Goal: Information Seeking & Learning: Learn about a topic

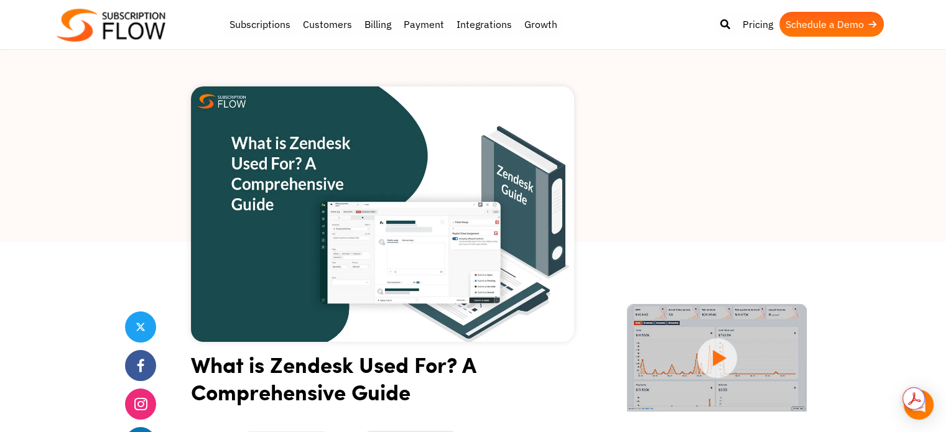
scroll to position [124, 0]
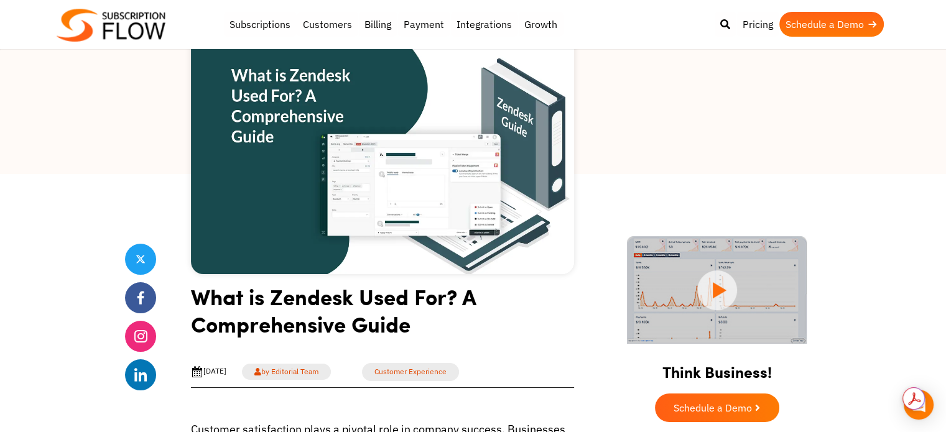
click at [703, 290] on img at bounding box center [717, 290] width 180 height 108
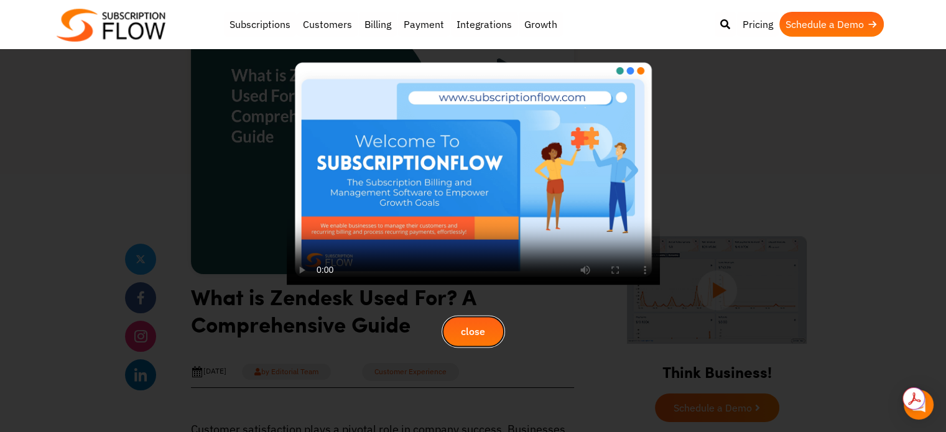
click at [493, 325] on button "close" at bounding box center [473, 331] width 62 height 31
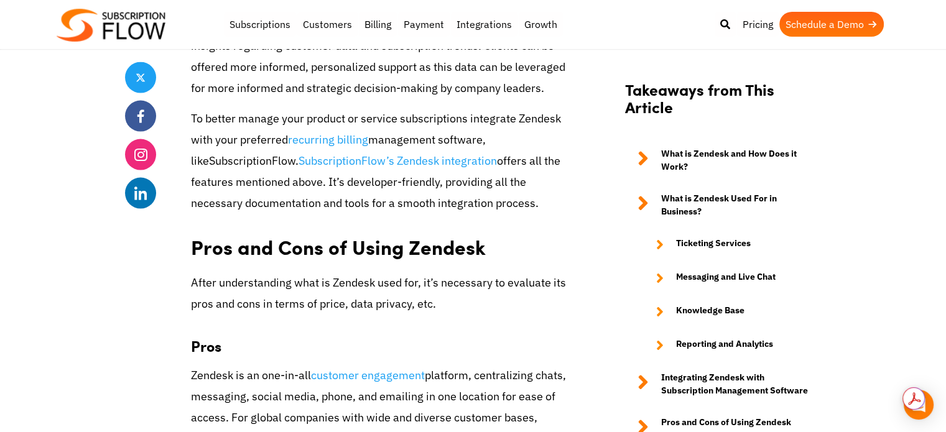
scroll to position [2737, 0]
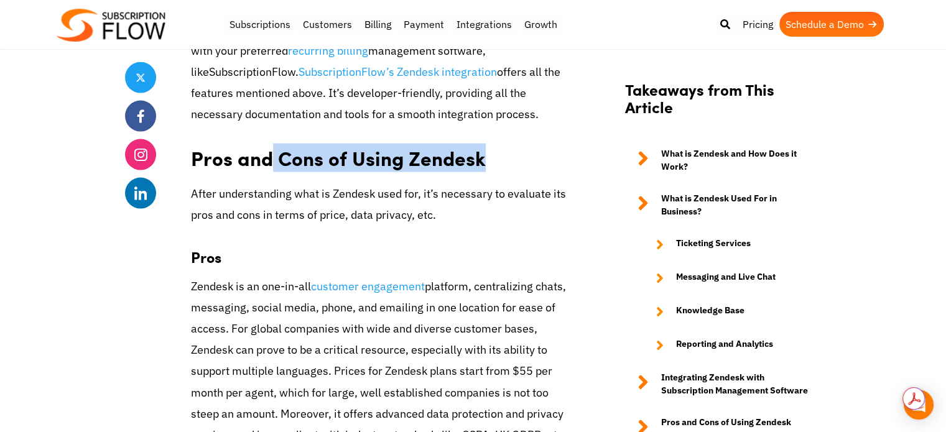
drag, startPoint x: 478, startPoint y: 124, endPoint x: 267, endPoint y: 111, distance: 210.6
click at [267, 144] on strong "Pros and Cons of Using Zendesk" at bounding box center [338, 158] width 295 height 29
click at [336, 144] on strong "Pros and Cons of Using Zendesk" at bounding box center [338, 158] width 295 height 29
drag, startPoint x: 481, startPoint y: 116, endPoint x: 195, endPoint y: 106, distance: 286.9
click at [195, 144] on strong "Pros and Cons of Using Zendesk" at bounding box center [338, 158] width 295 height 29
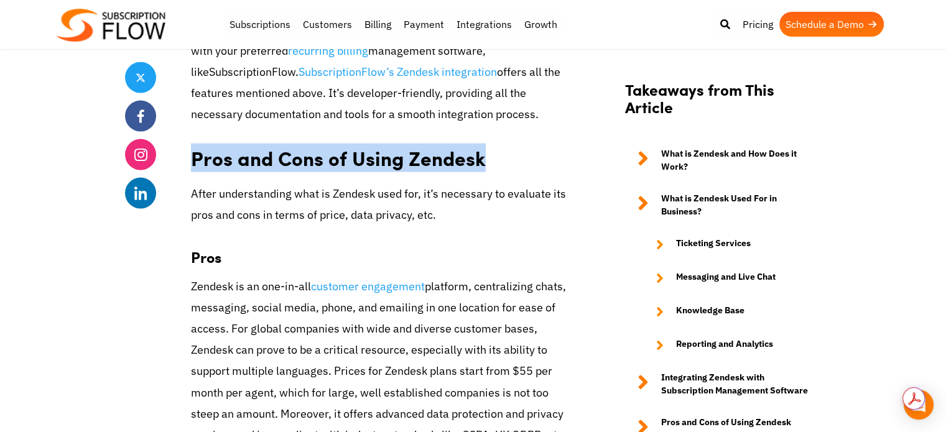
copy strong "Pros and Cons of Using Zendesk"
